Goal: Task Accomplishment & Management: Use online tool/utility

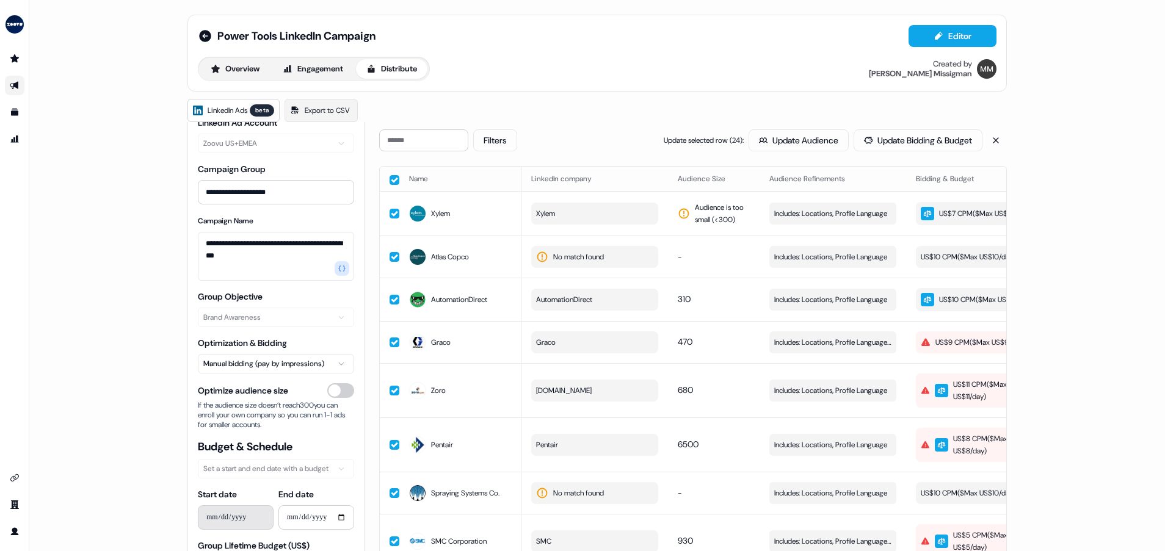
scroll to position [0, 209]
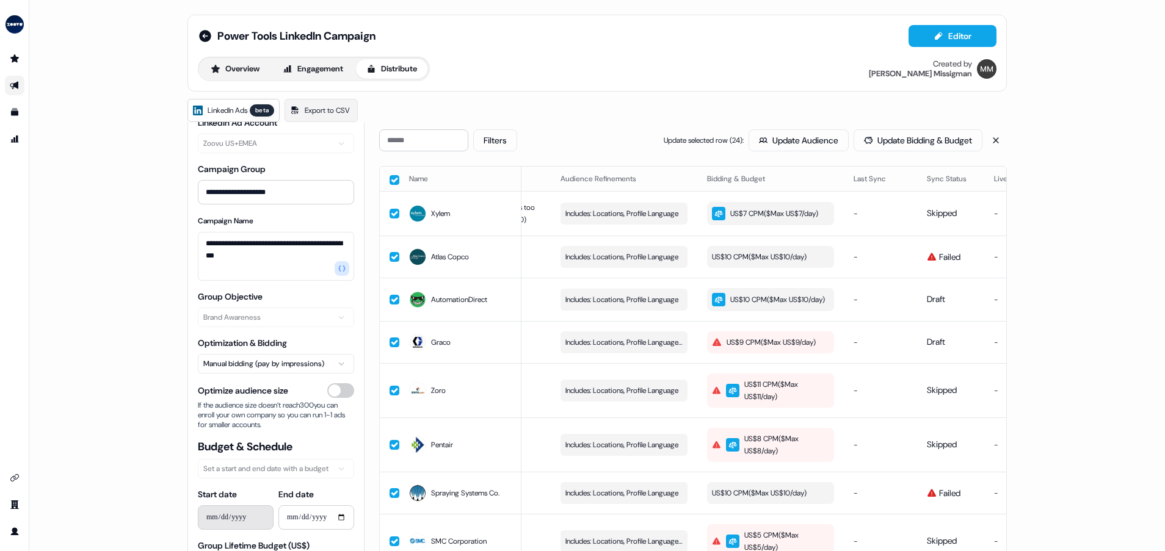
click at [1046, 262] on div "**********" at bounding box center [597, 275] width 1136 height 551
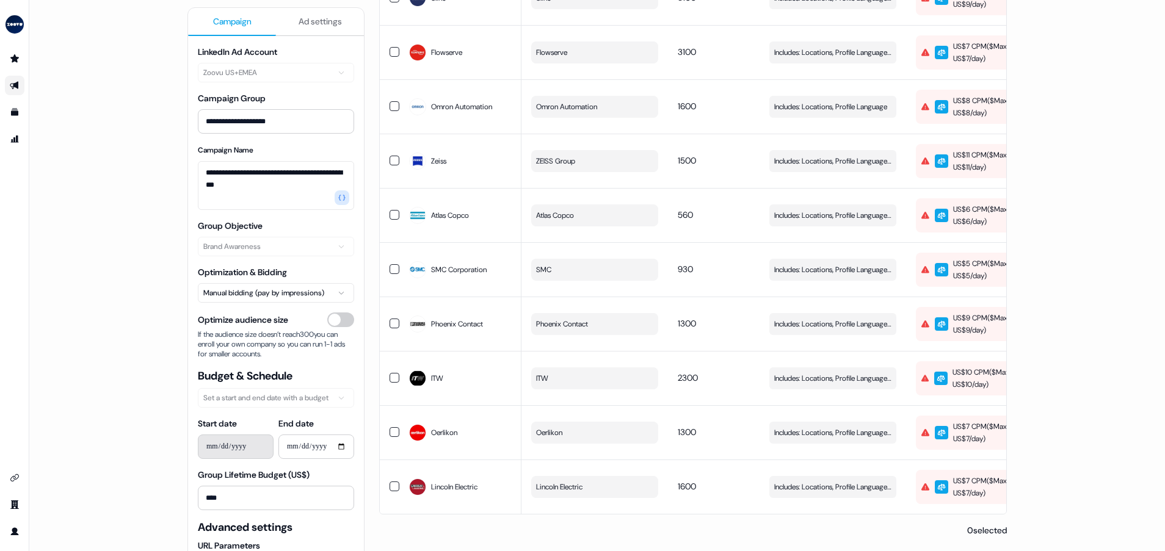
scroll to position [939, 0]
click at [941, 322] on icon "button" at bounding box center [941, 324] width 9 height 9
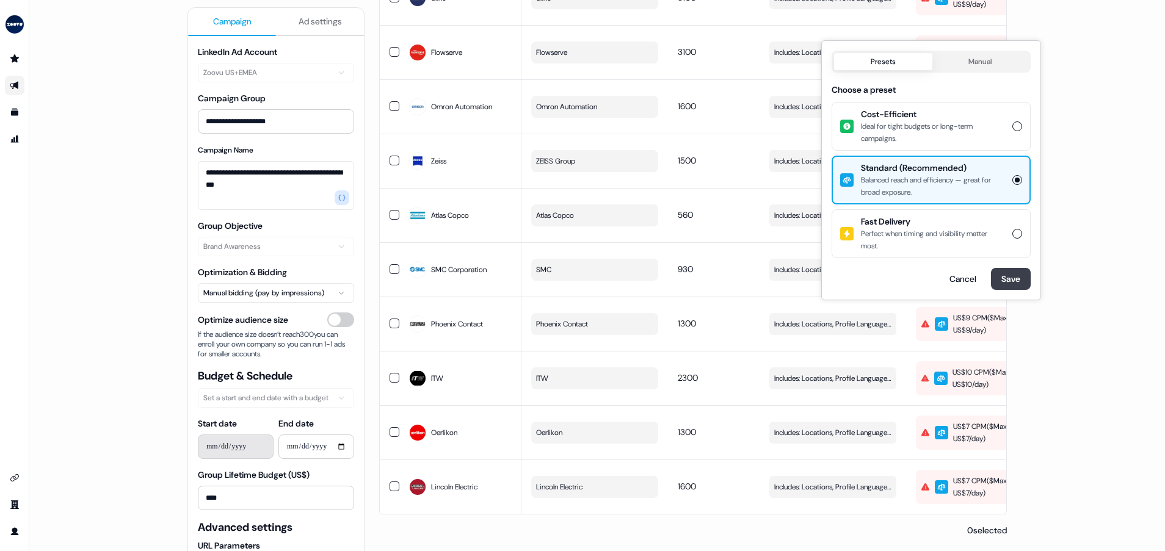
click at [1014, 280] on button "Save" at bounding box center [1011, 279] width 40 height 22
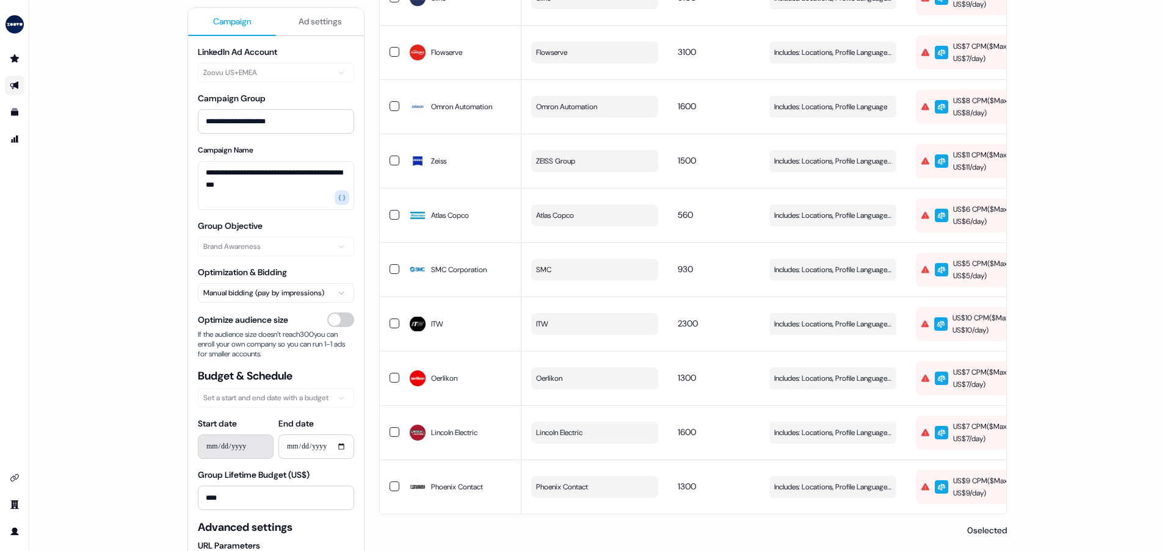
click at [957, 322] on div "US$10 CPM ($ Max US$10/day )" at bounding box center [978, 324] width 115 height 24
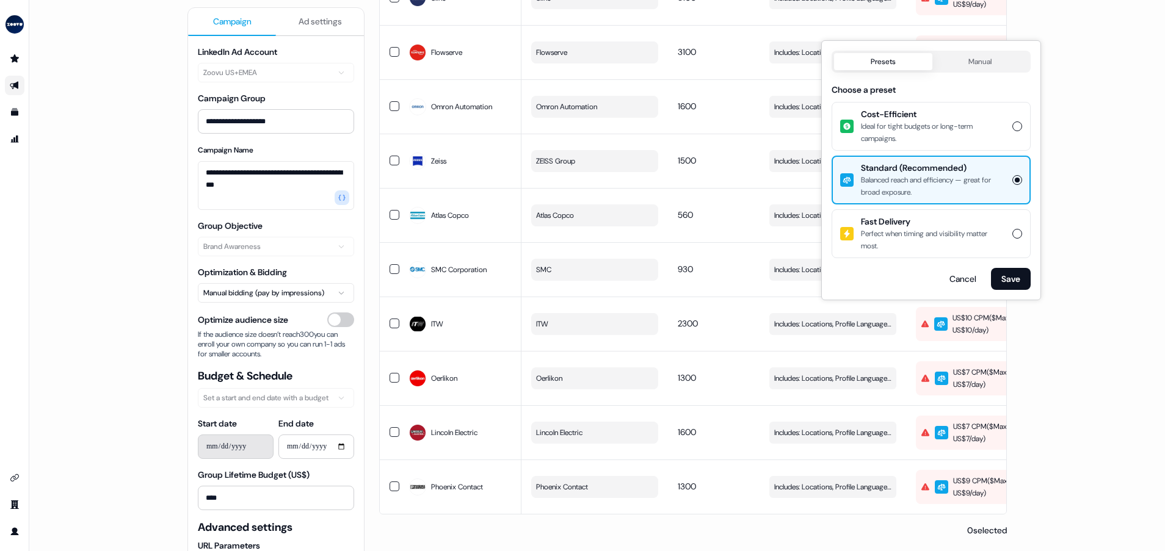
click at [990, 64] on body "**********" at bounding box center [582, 275] width 1165 height 551
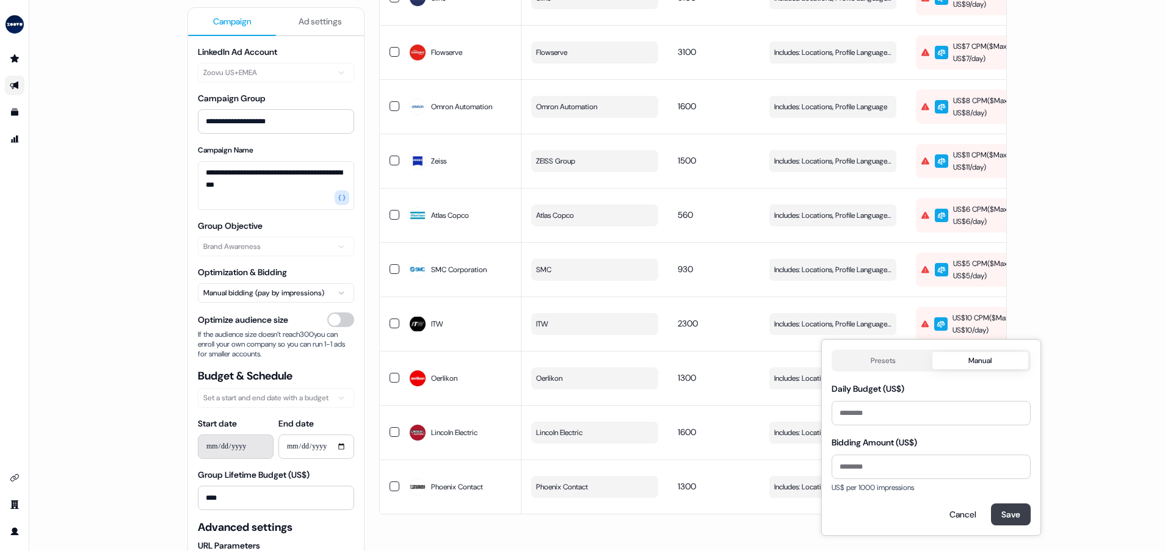
click at [1013, 517] on button "Save" at bounding box center [1011, 515] width 40 height 22
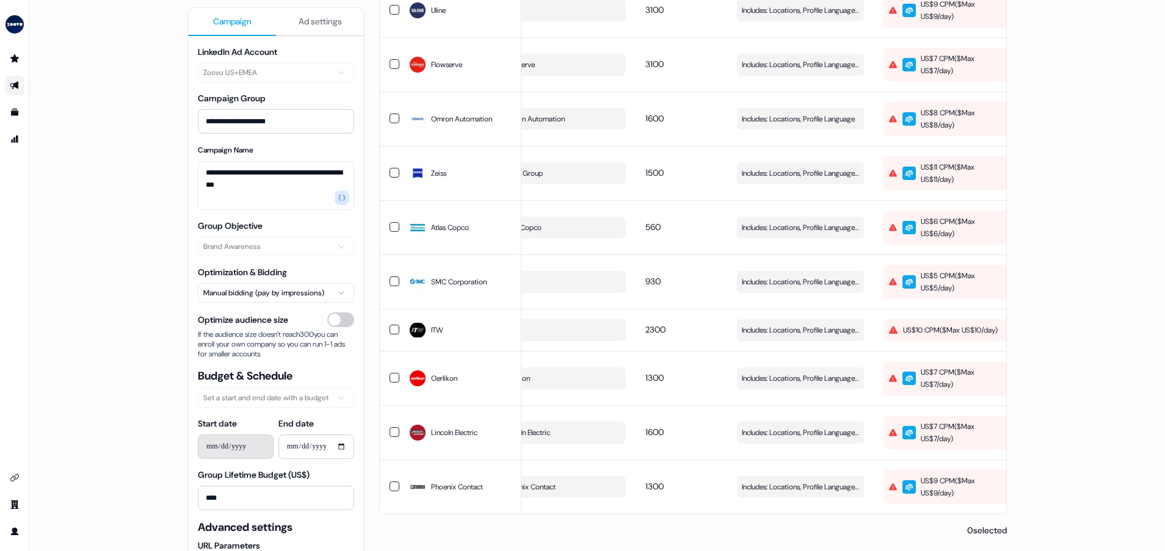
scroll to position [0, 39]
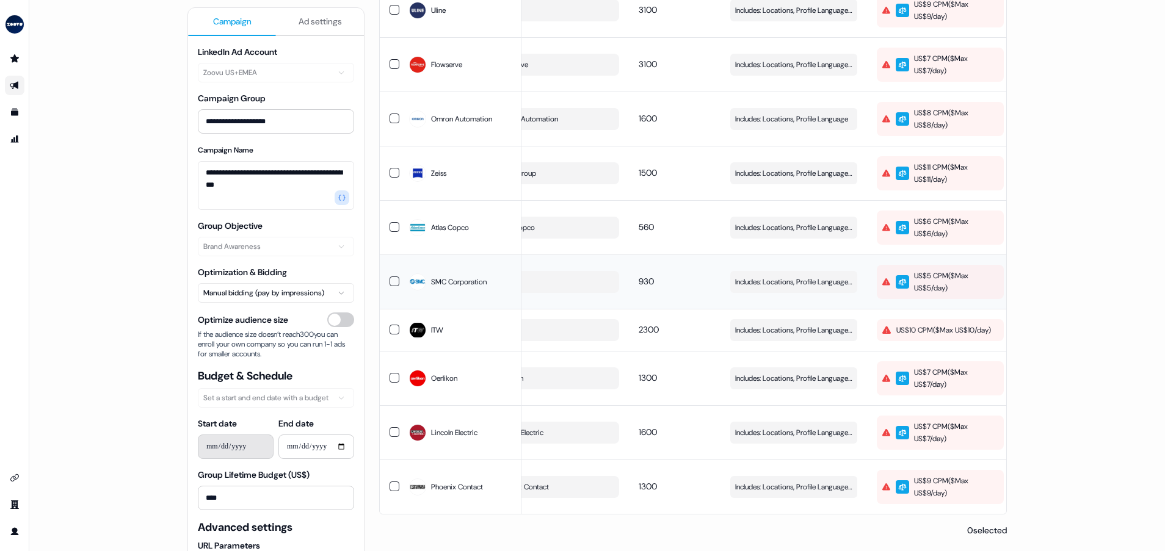
click at [912, 270] on div "US$5 CPM ($ Max US$5/day )" at bounding box center [939, 282] width 115 height 24
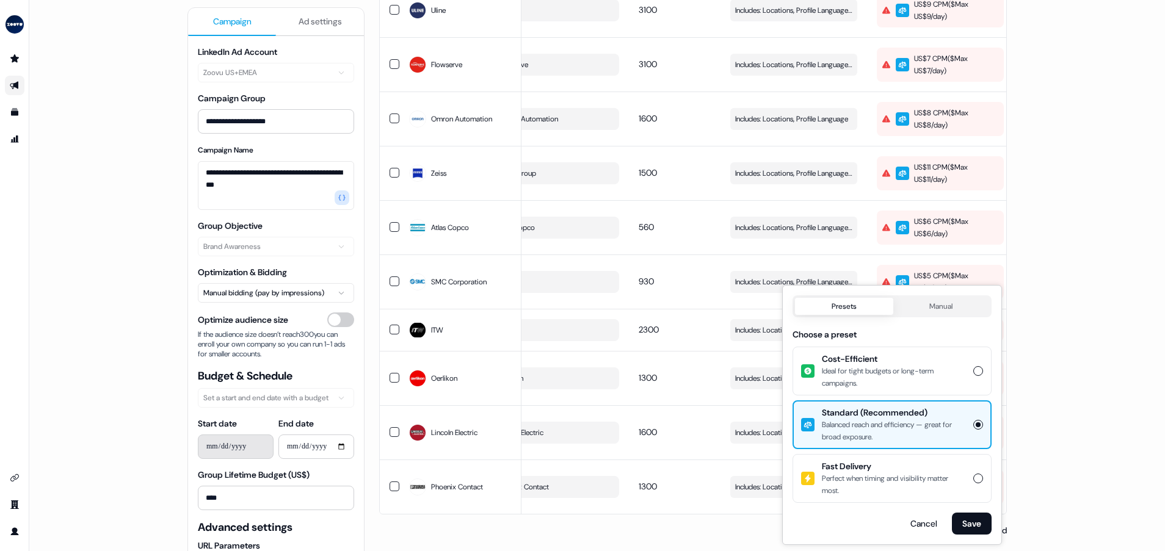
click at [942, 308] on button "Manual" at bounding box center [941, 306] width 96 height 17
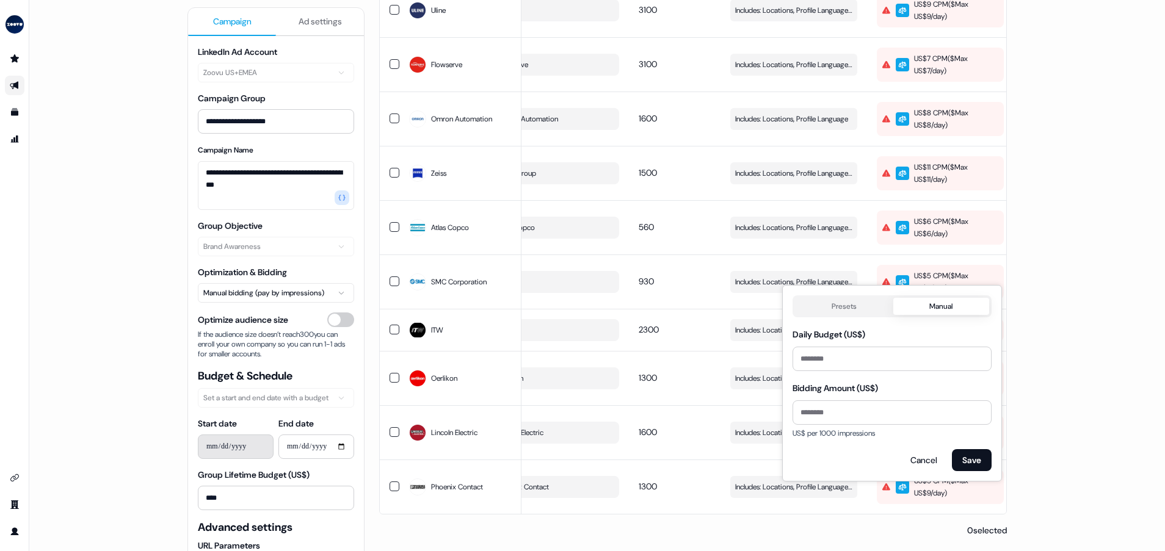
click at [857, 311] on button "Presets" at bounding box center [844, 306] width 98 height 17
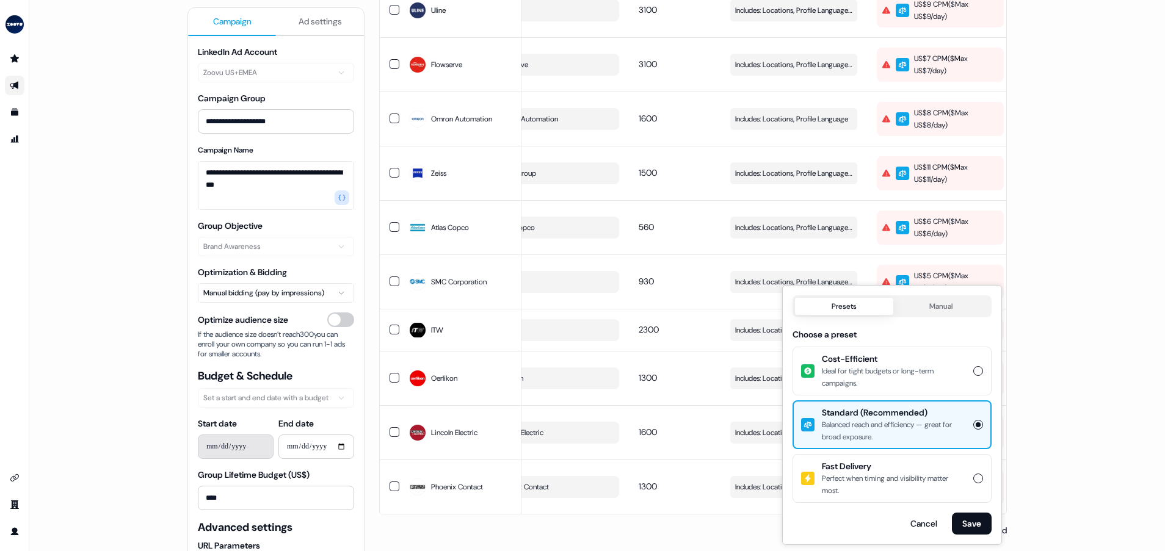
click at [1000, 427] on div "Presets Manual Choose a preset Cost-Efficient Ideal for tight budgets or long-t…" at bounding box center [892, 415] width 220 height 260
click at [937, 528] on button "Cancel" at bounding box center [924, 524] width 46 height 22
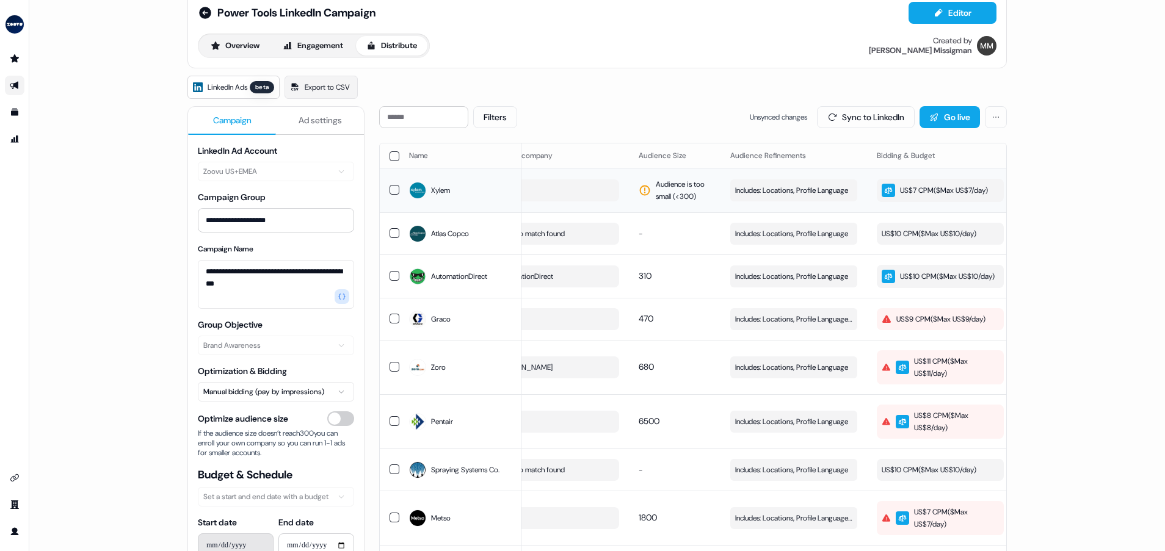
scroll to position [0, 0]
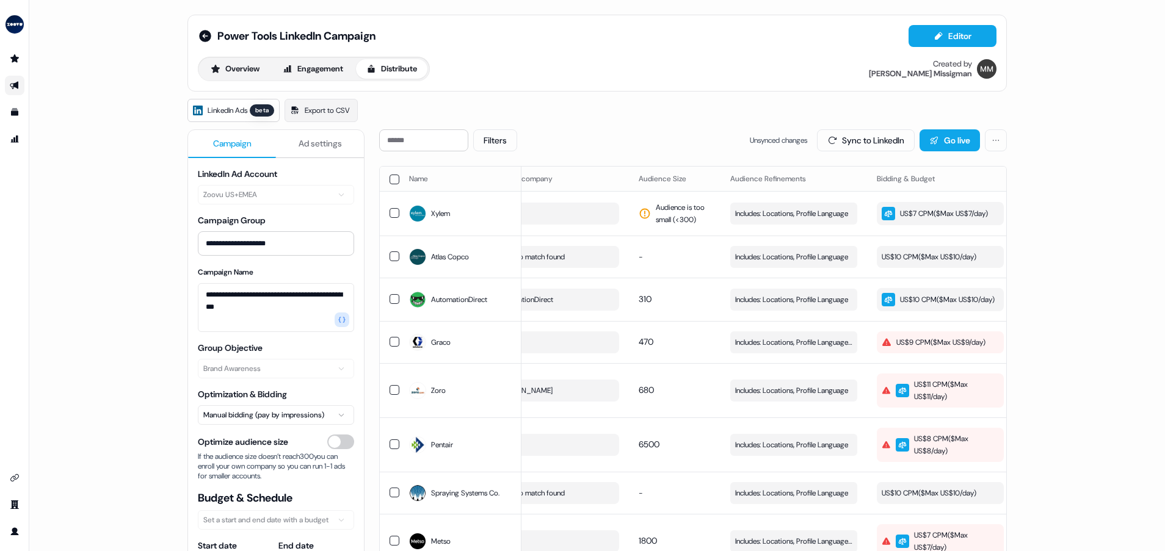
click at [390, 180] on button "button" at bounding box center [395, 180] width 10 height 10
click at [929, 144] on button "Update Bidding & Budget" at bounding box center [918, 140] width 129 height 22
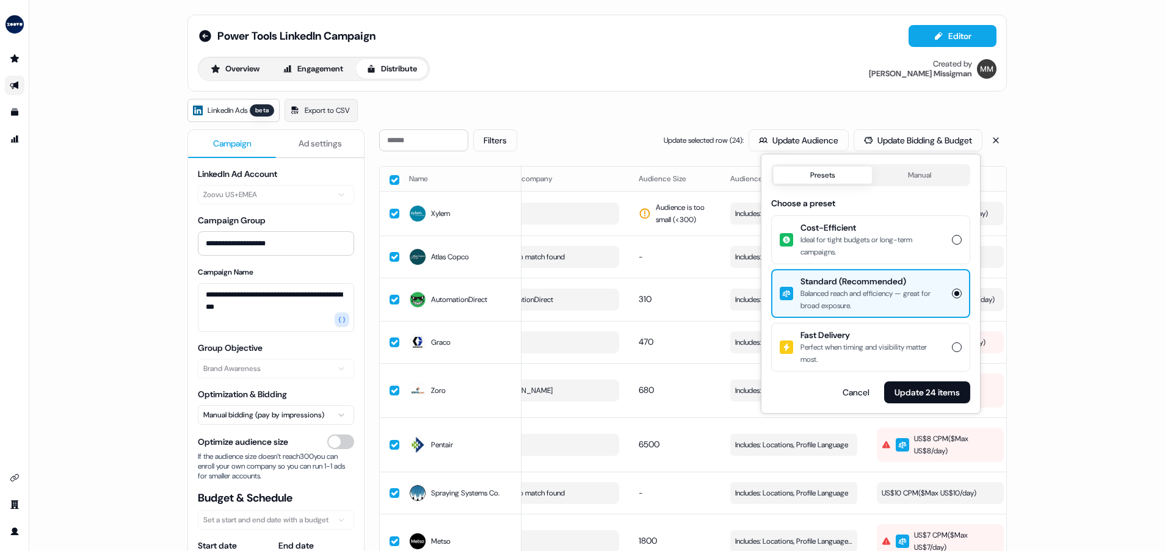
click at [832, 347] on div "Perfect when timing and visibility matter most." at bounding box center [873, 353] width 144 height 24
click at [952, 347] on button "Fast Delivery Perfect when timing and visibility matter most." at bounding box center [957, 348] width 10 height 10
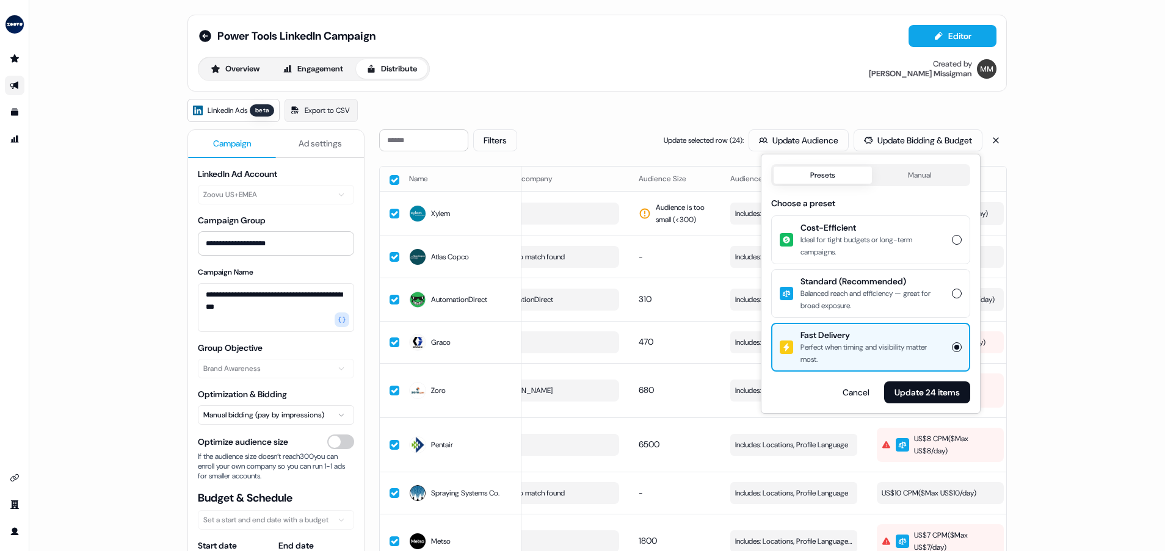
click at [904, 175] on button "Manual" at bounding box center [920, 175] width 96 height 17
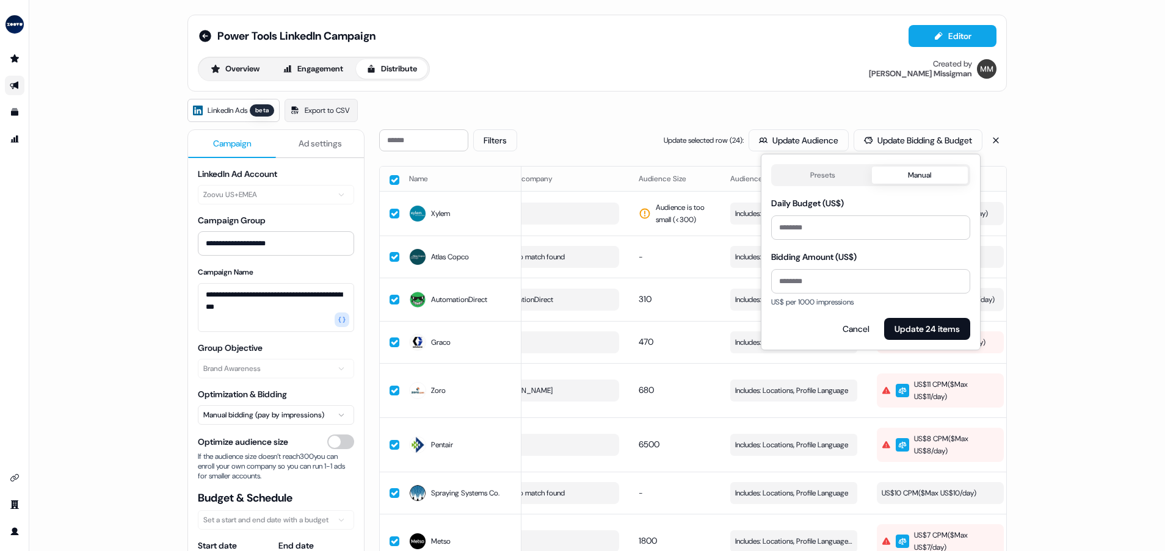
click at [827, 175] on button "Presets" at bounding box center [823, 175] width 98 height 17
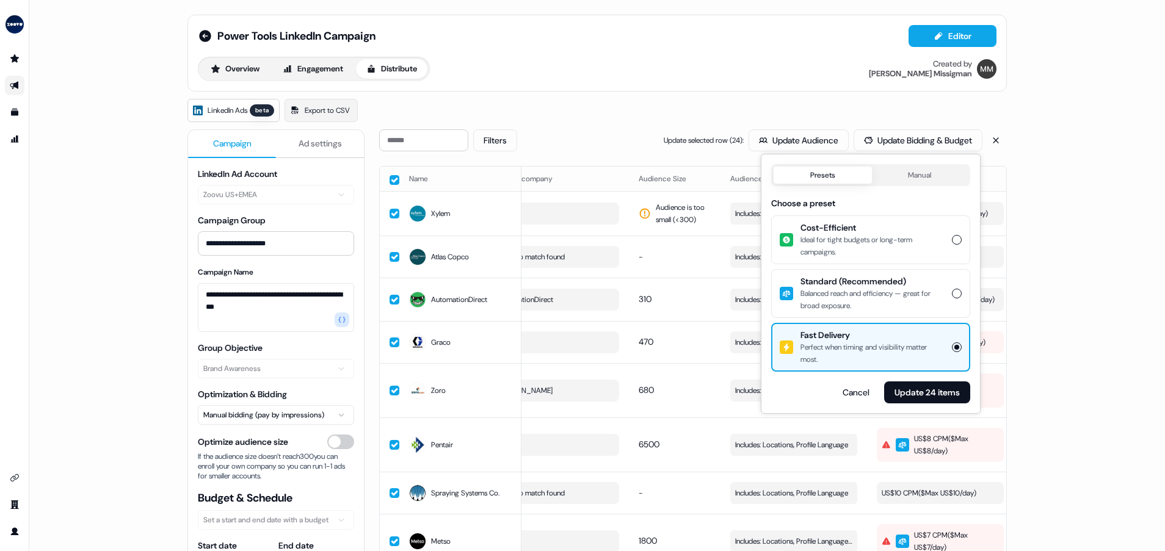
click at [879, 366] on div "Fast Delivery Perfect when timing and visibility matter most." at bounding box center [871, 347] width 197 height 46
click at [952, 352] on button "Fast Delivery Perfect when timing and visibility matter most." at bounding box center [957, 348] width 10 height 10
click at [905, 388] on button "Update 24 items" at bounding box center [927, 393] width 86 height 22
click at [902, 398] on button "Update 24 items" at bounding box center [927, 393] width 86 height 22
click at [853, 387] on button "Cancel" at bounding box center [856, 393] width 46 height 22
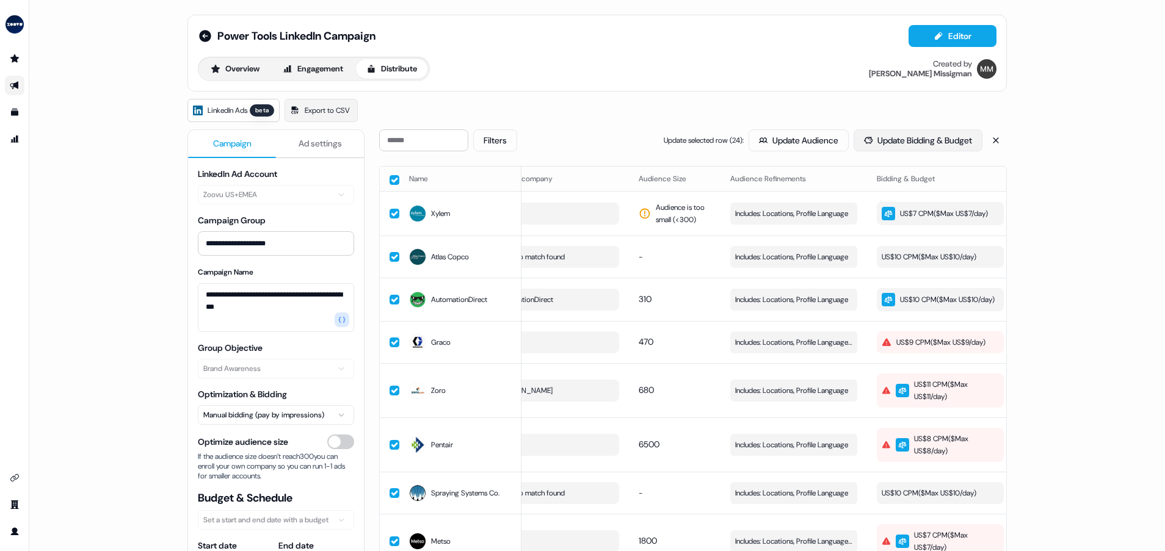
click at [957, 147] on button "Update Bidding & Budget" at bounding box center [918, 140] width 129 height 22
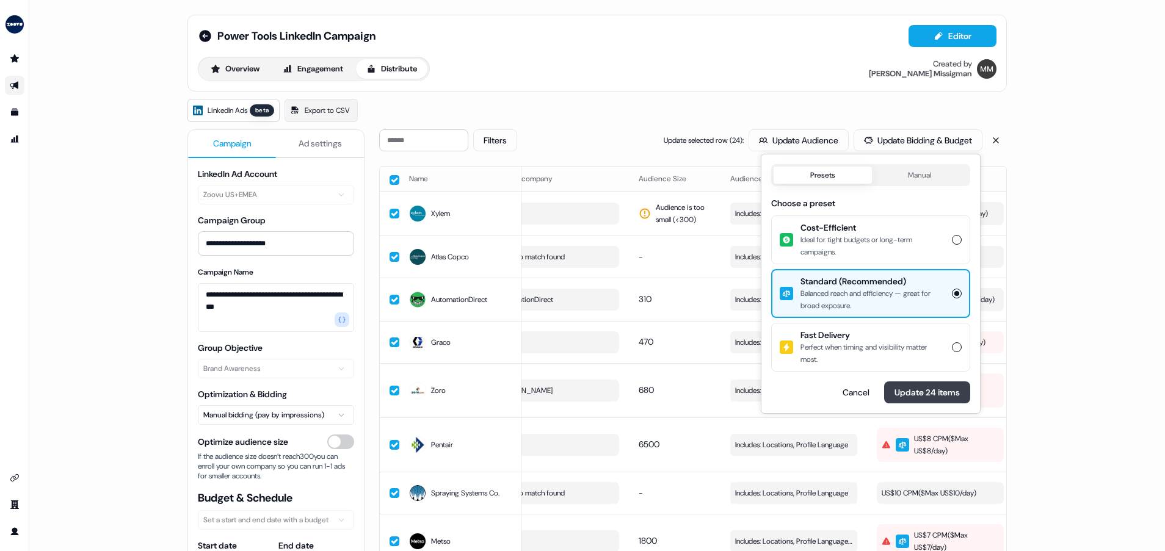
click at [907, 393] on button "Update 24 items" at bounding box center [927, 393] width 86 height 22
click at [955, 391] on button "Update 24 items" at bounding box center [927, 393] width 86 height 22
click at [1077, 310] on div "**********" at bounding box center [597, 275] width 1136 height 551
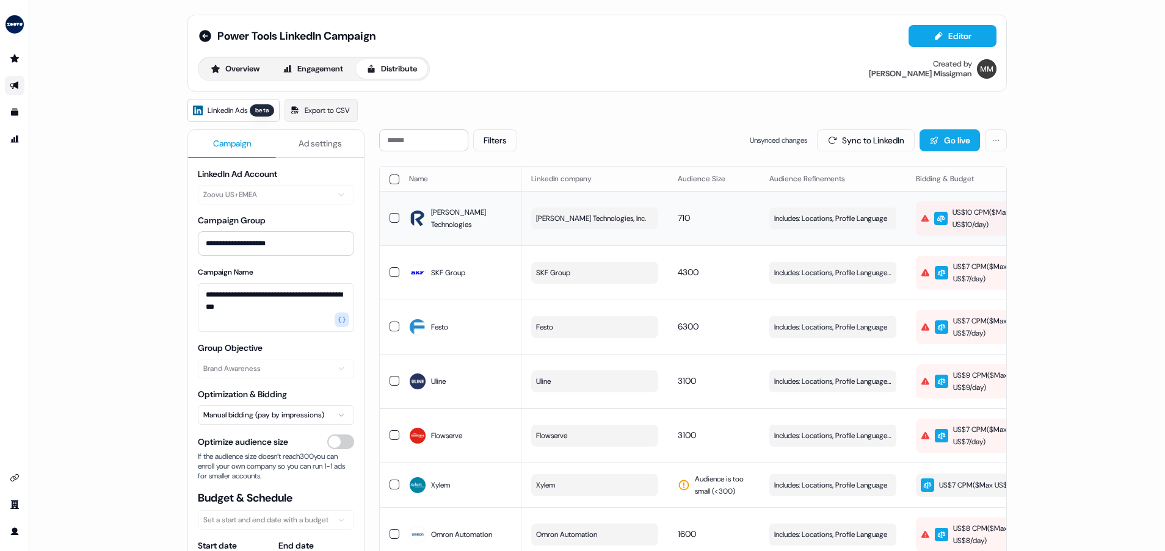
click at [978, 219] on div "US$10 CPM ($ Max US$10/day )" at bounding box center [978, 218] width 115 height 24
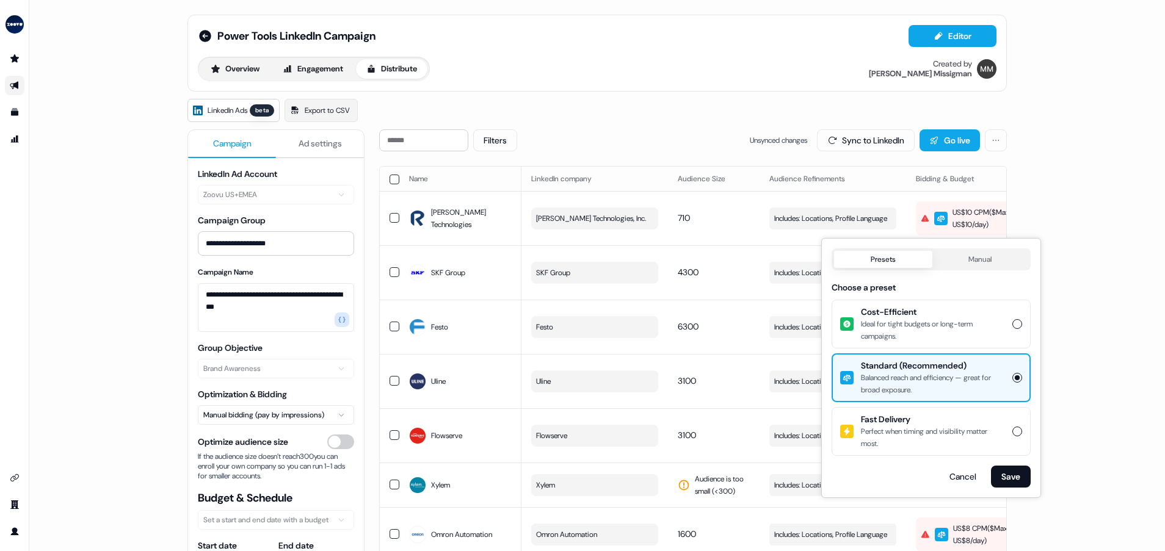
click at [989, 255] on button "Manual" at bounding box center [981, 259] width 96 height 17
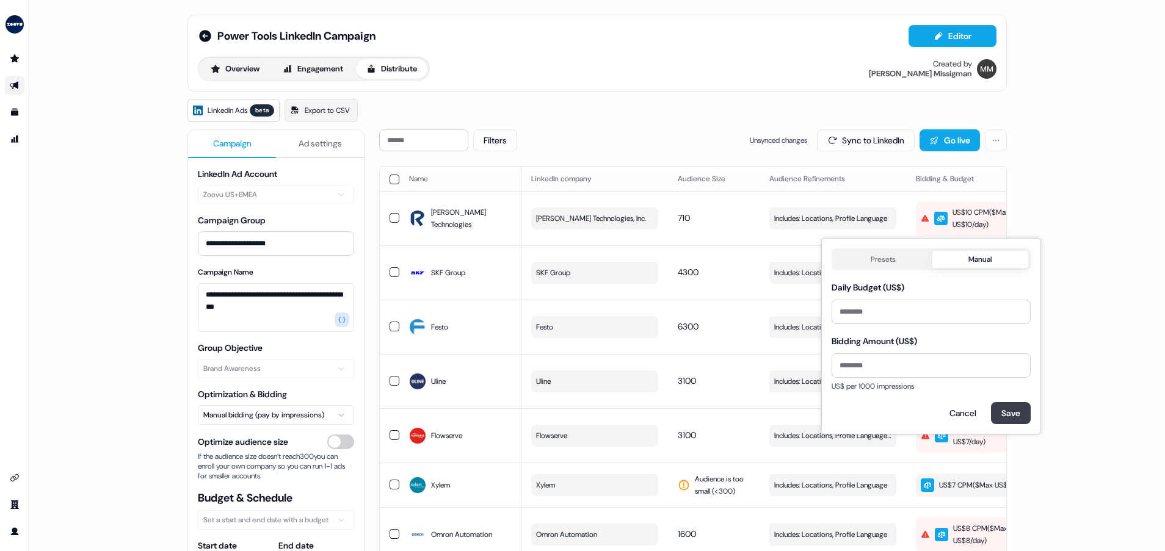
click at [1013, 406] on button "Save" at bounding box center [1011, 413] width 40 height 22
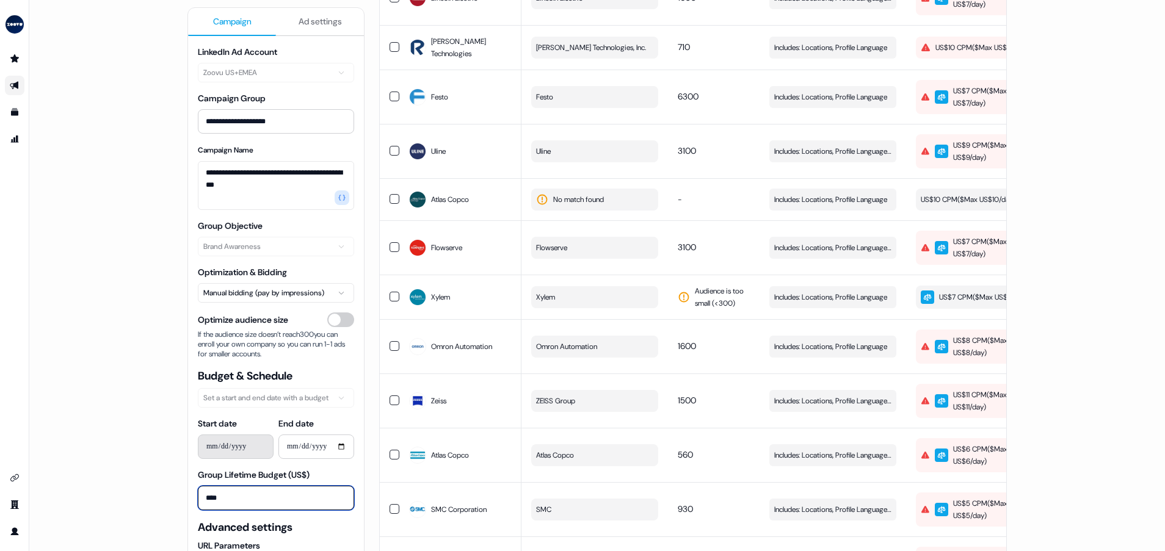
drag, startPoint x: 255, startPoint y: 501, endPoint x: 179, endPoint y: 487, distance: 77.5
click at [179, 487] on div "**********" at bounding box center [597, 451] width 849 height 1453
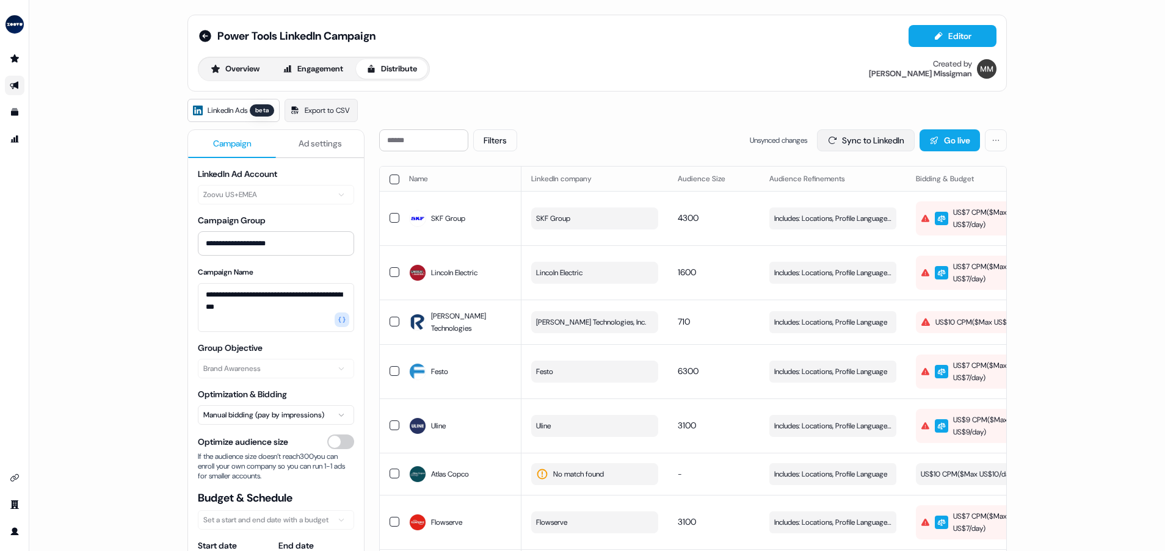
type input "****"
click at [834, 146] on button "Sync to LinkedIn" at bounding box center [866, 140] width 98 height 22
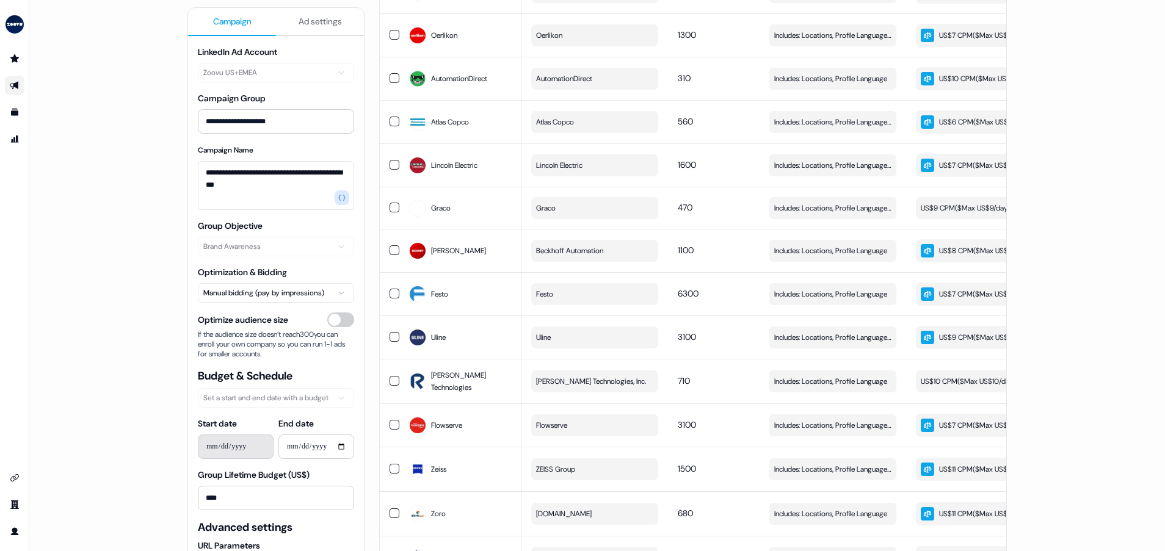
scroll to position [198, 0]
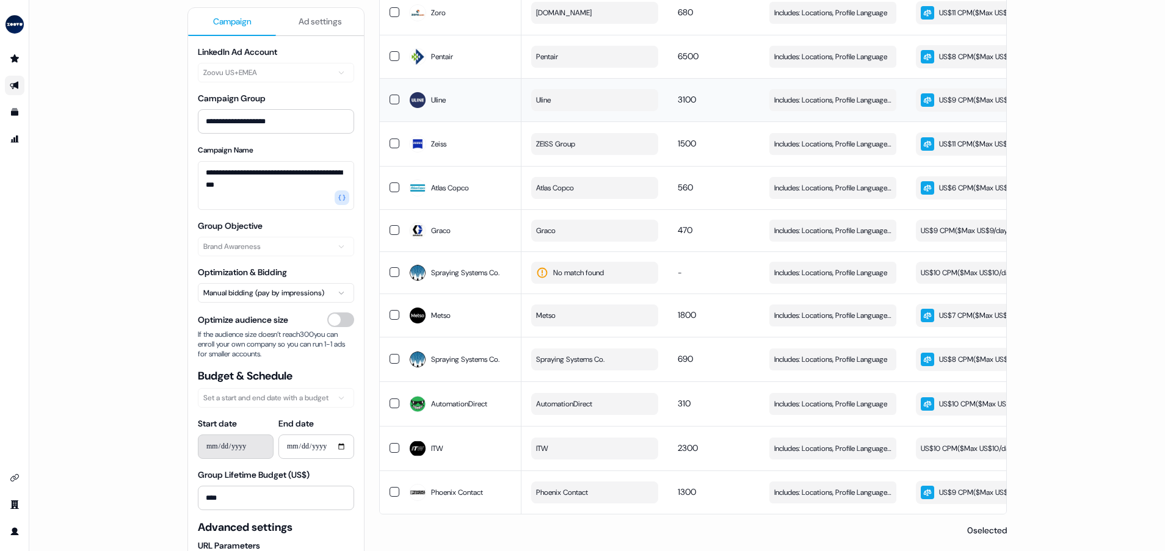
scroll to position [739, 0]
